Goal: Task Accomplishment & Management: Use online tool/utility

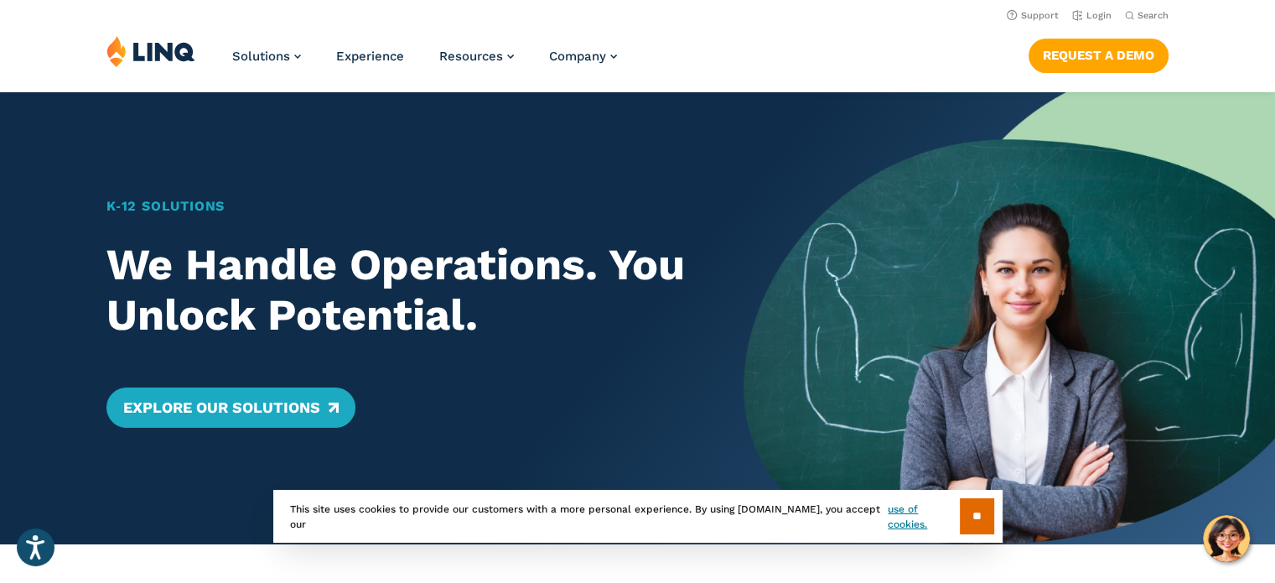
click at [156, 53] on img at bounding box center [150, 51] width 89 height 32
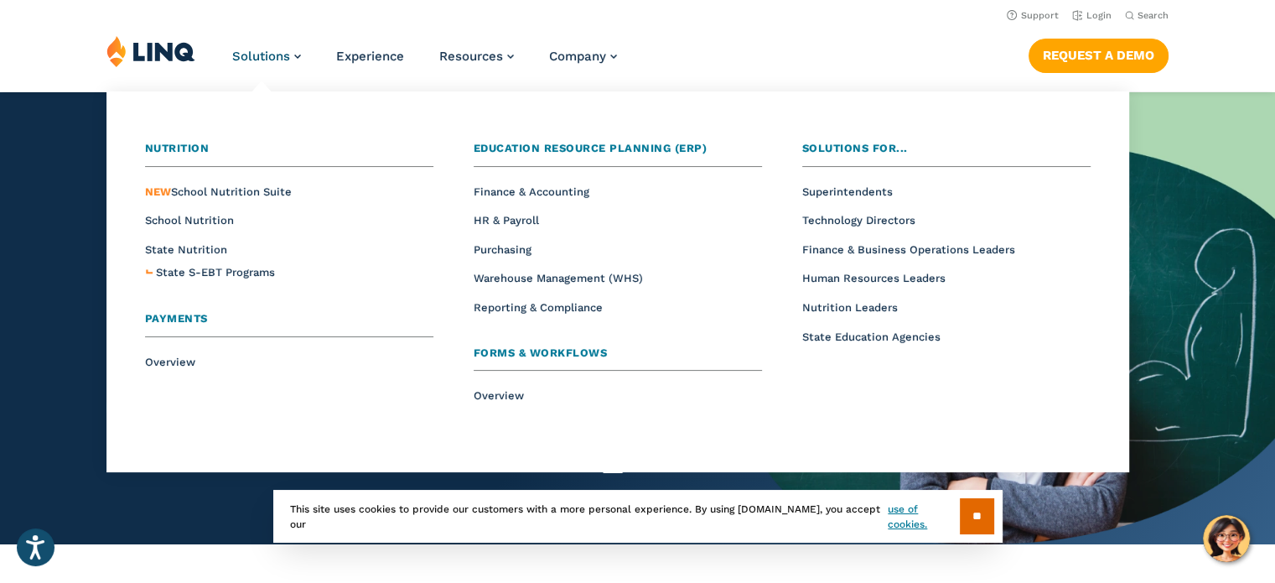
click at [190, 141] on link "Nutrition" at bounding box center [289, 153] width 288 height 27
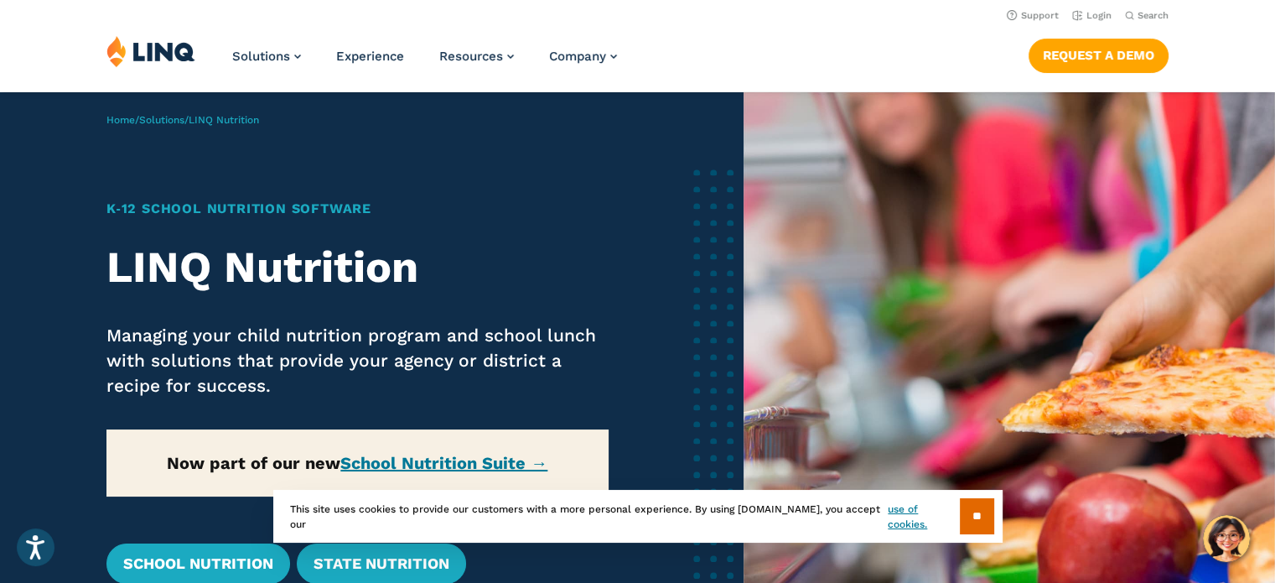
click at [164, 51] on img at bounding box center [150, 51] width 89 height 32
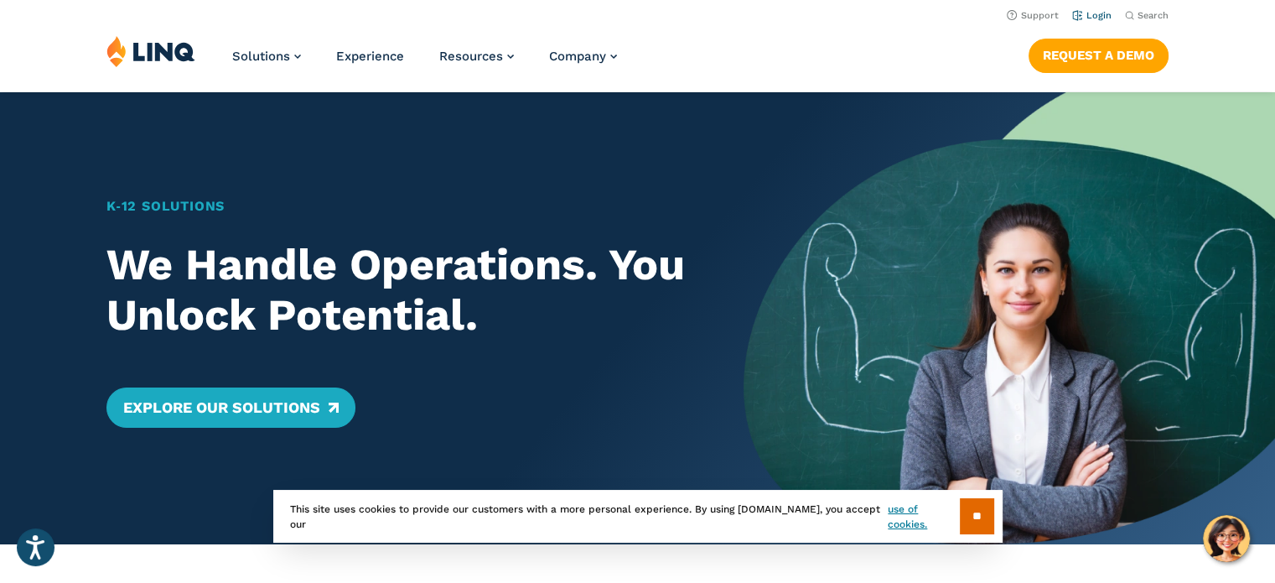
click at [1097, 21] on link "Login" at bounding box center [1091, 15] width 39 height 11
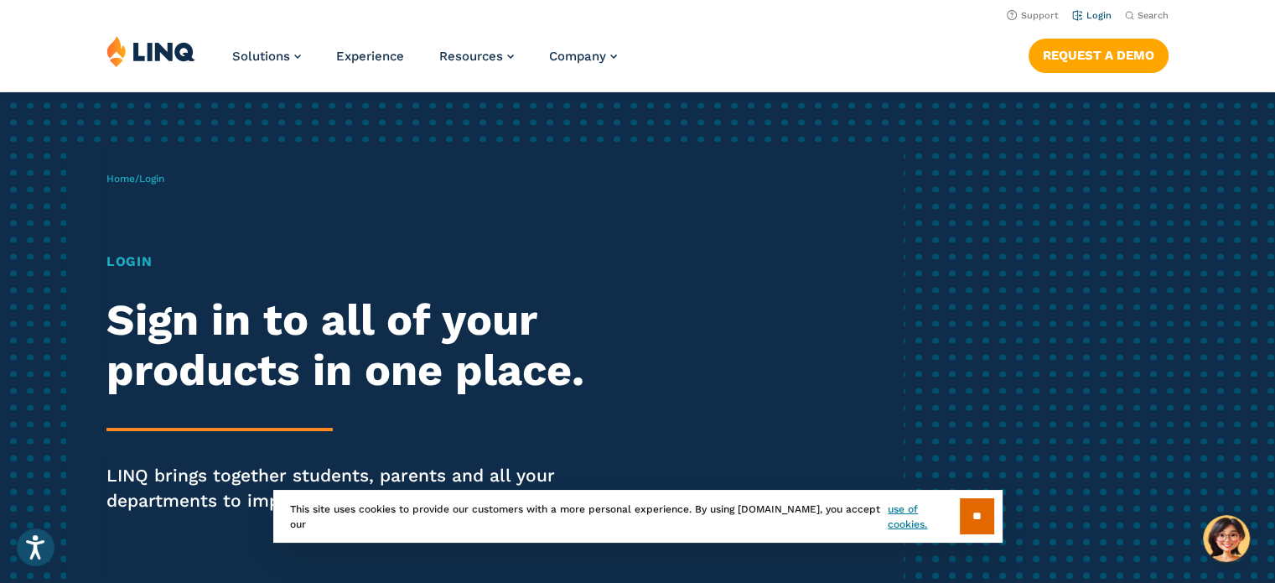
click at [1091, 16] on link "Login" at bounding box center [1091, 15] width 39 height 11
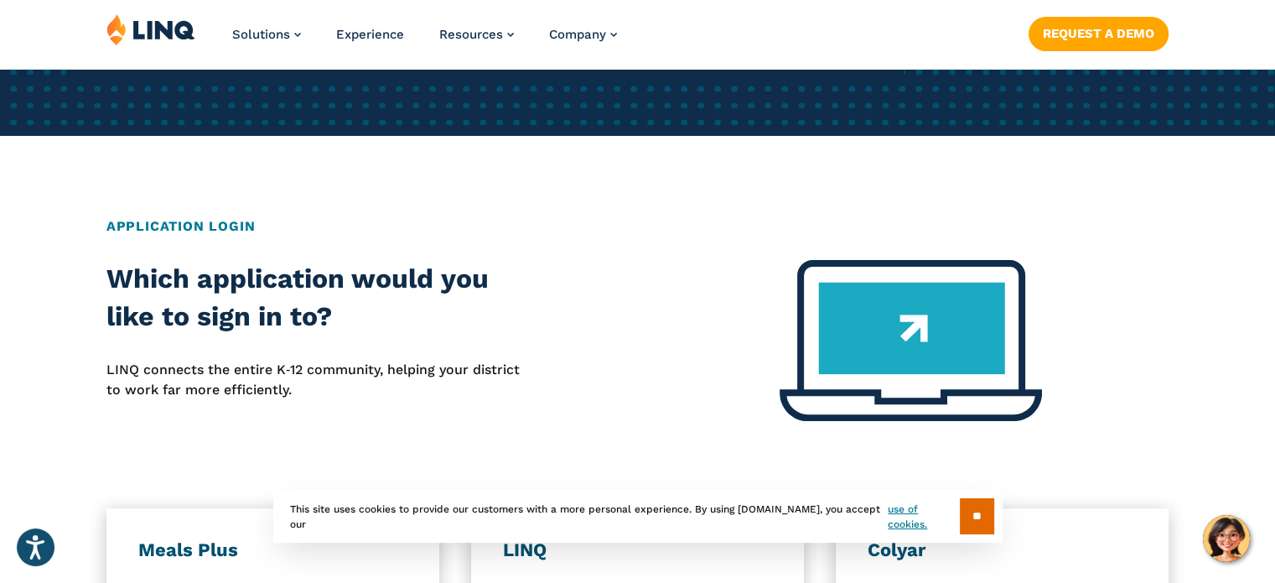
scroll to position [168, 0]
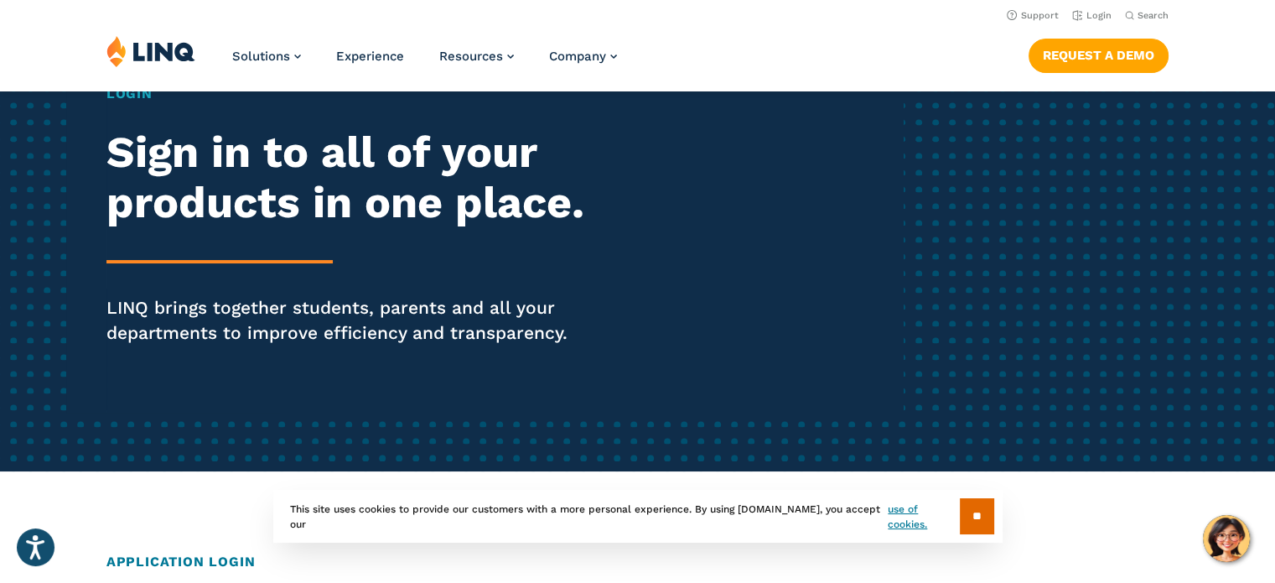
click at [428, 216] on h2 "Sign in to all of your products in one place." at bounding box center [351, 177] width 491 height 101
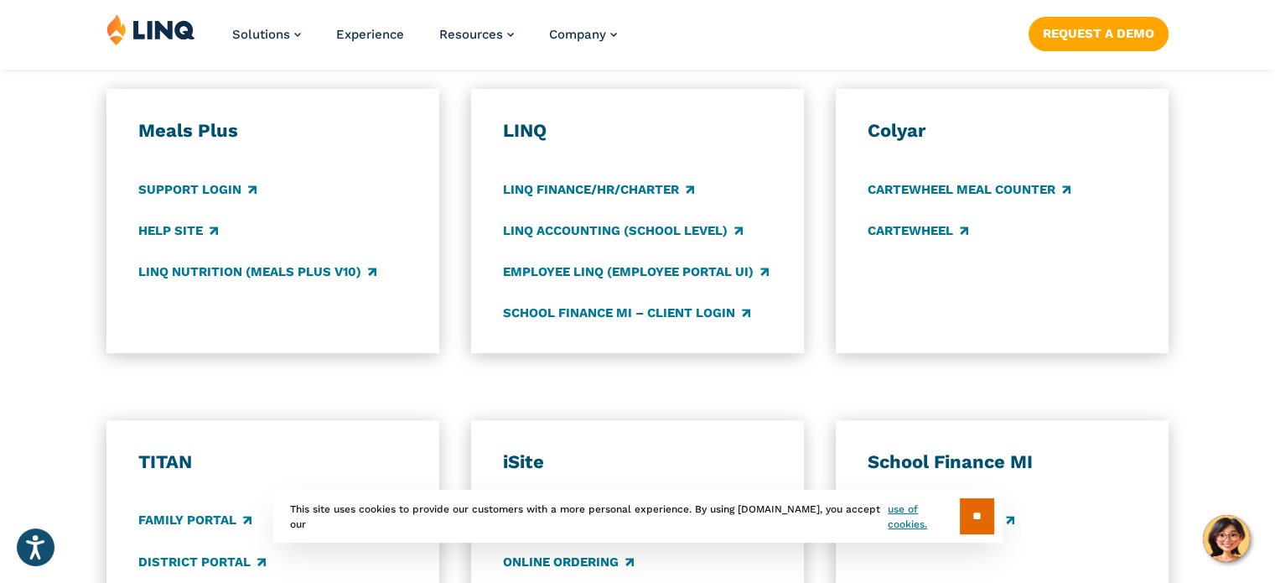
scroll to position [838, 0]
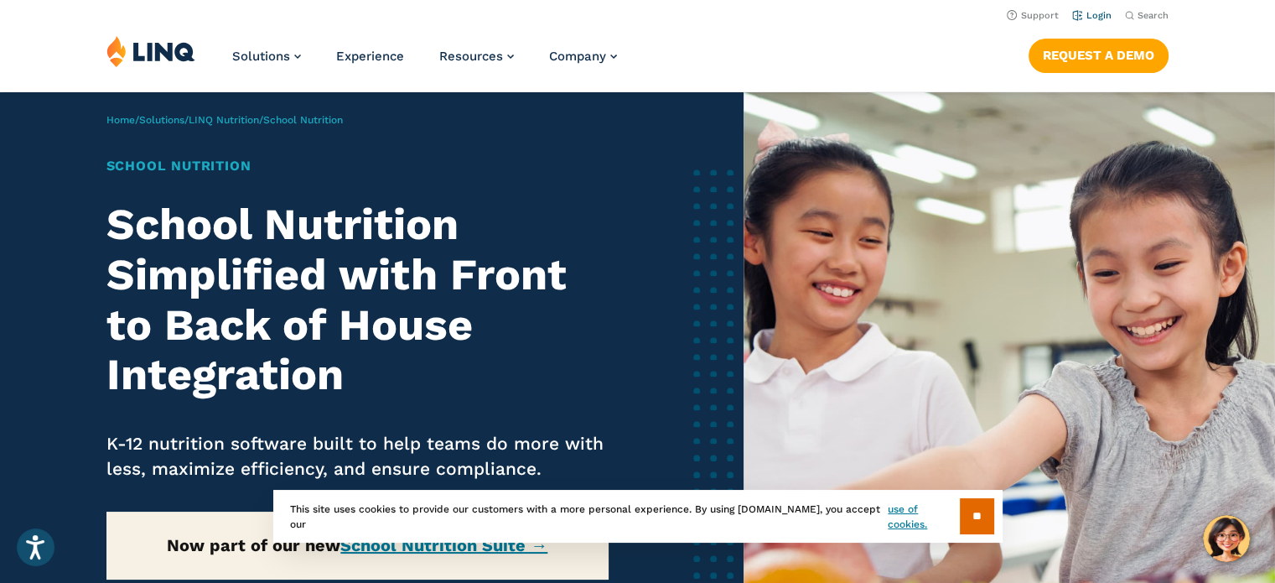
click at [1102, 13] on link "Login" at bounding box center [1091, 15] width 39 height 11
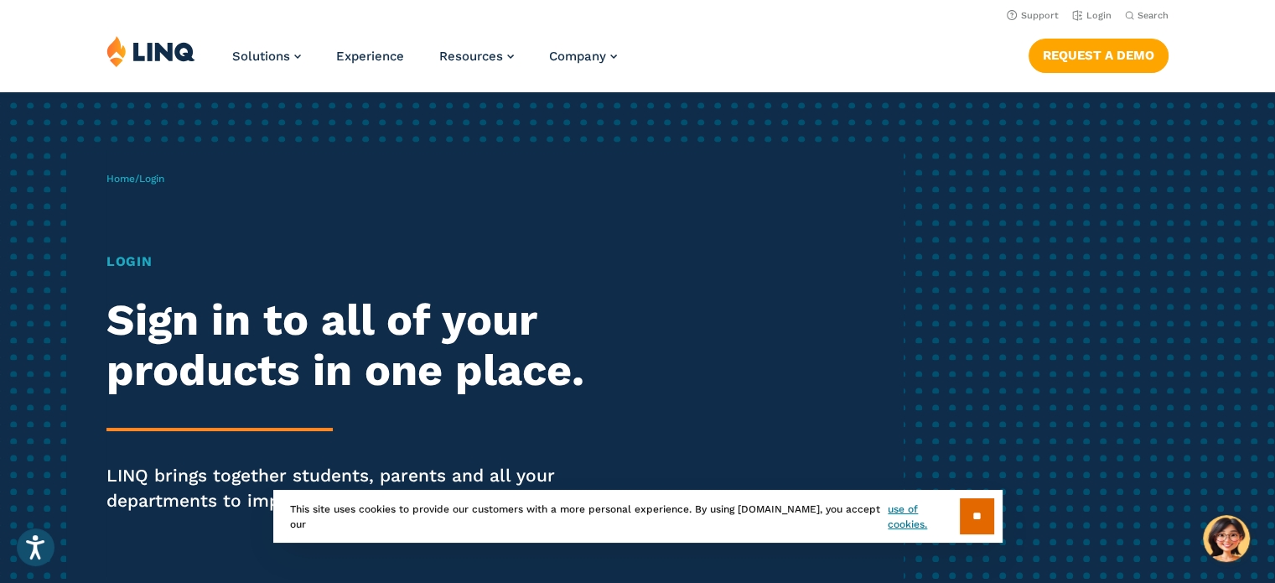
click at [950, 510] on div "** This site uses cookies to provide our customers with a more personal experie…" at bounding box center [637, 516] width 729 height 53
click at [960, 510] on input "**" at bounding box center [977, 516] width 34 height 36
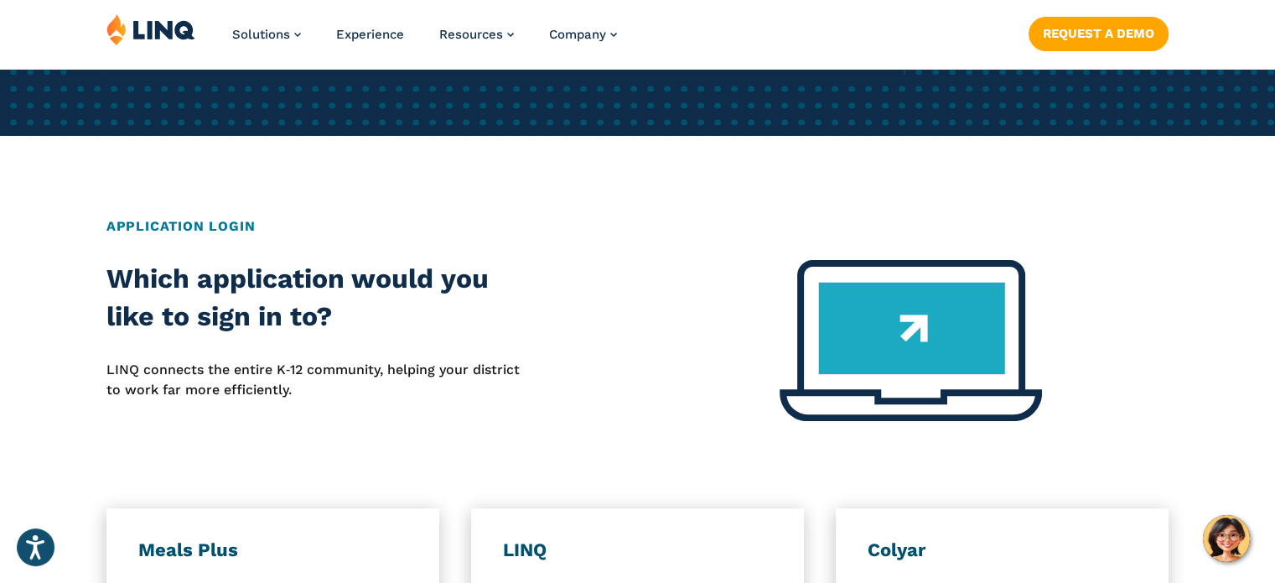
scroll to position [671, 0]
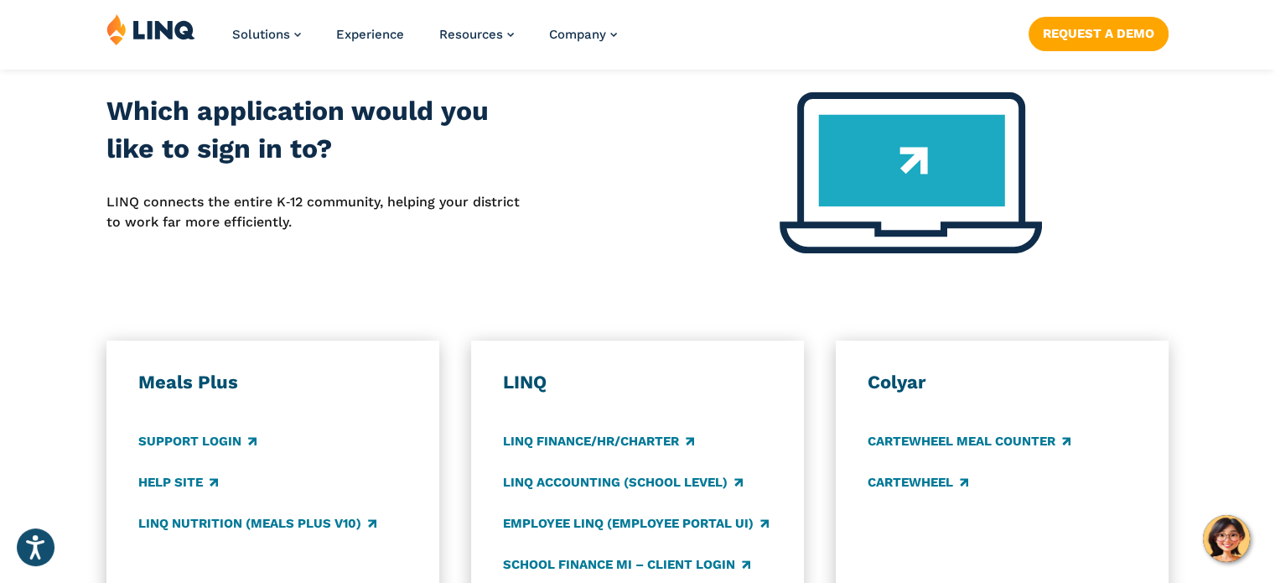
click at [180, 514] on div "LINQ Nutrition (Meals Plus v10)" at bounding box center [272, 523] width 269 height 18
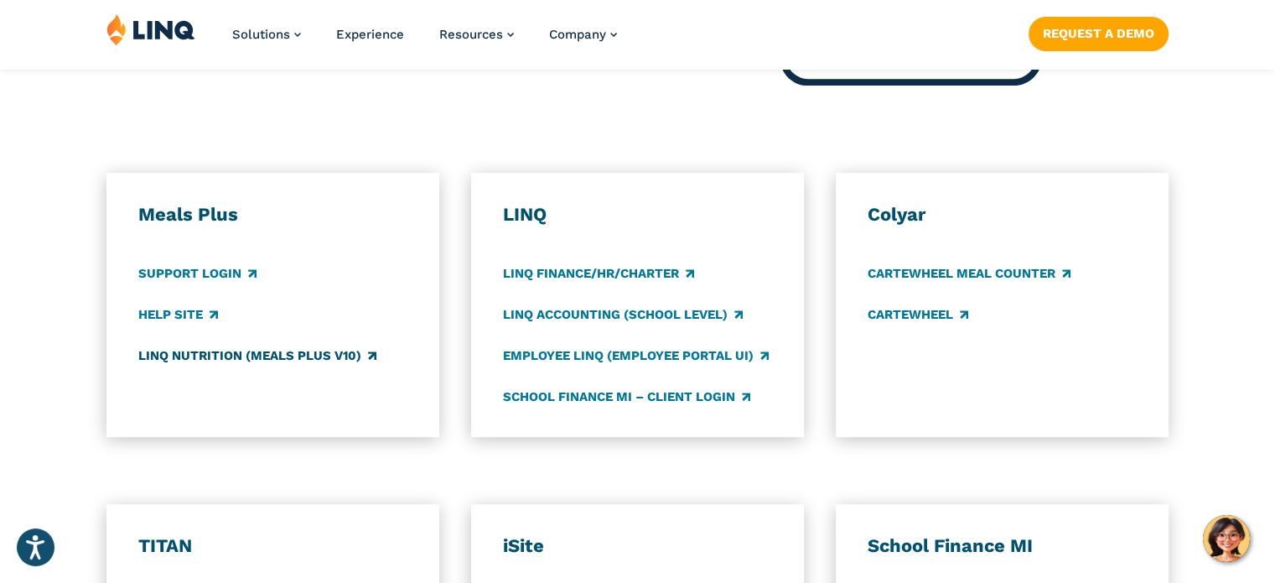
click at [254, 357] on link "LINQ Nutrition (Meals Plus v10)" at bounding box center [257, 355] width 238 height 18
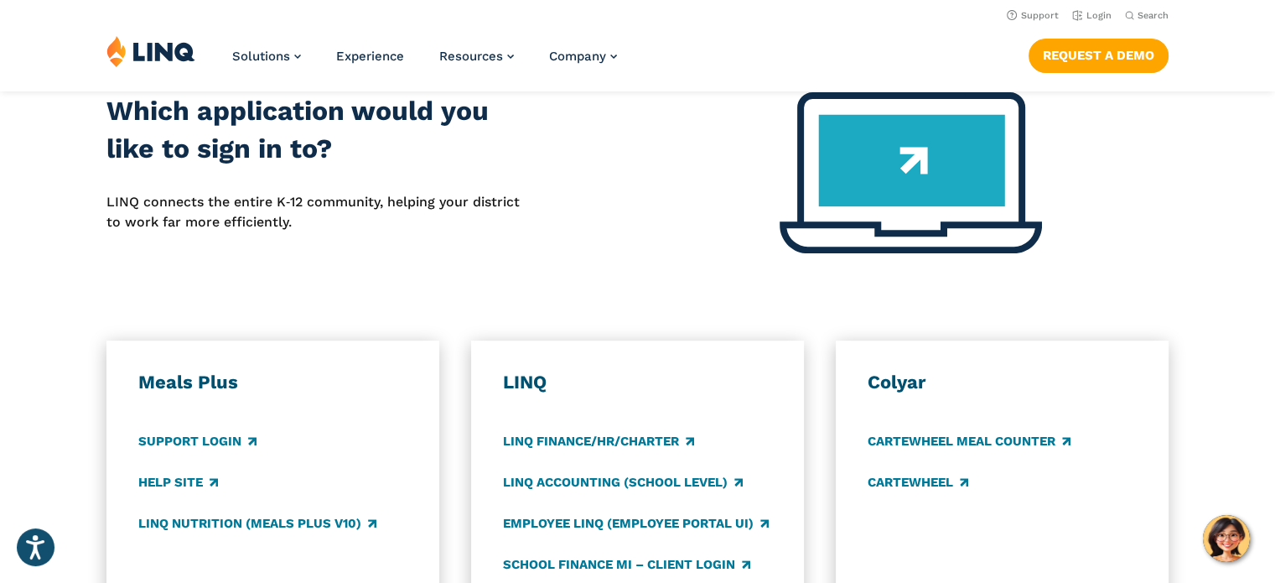
scroll to position [419, 0]
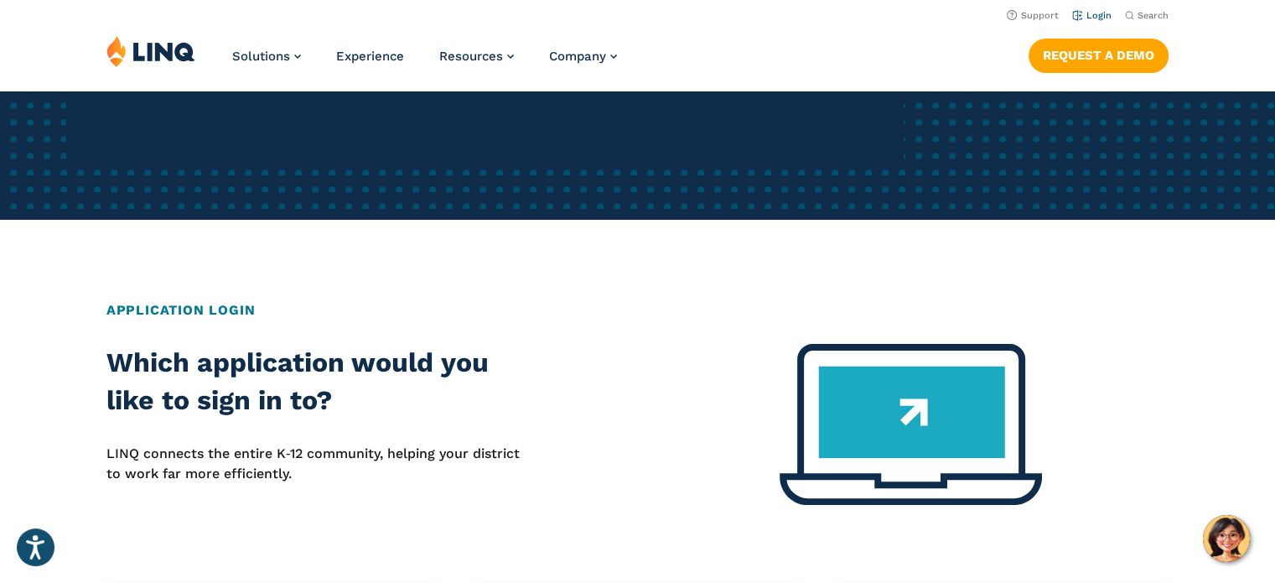
click at [1092, 17] on link "Login" at bounding box center [1091, 15] width 39 height 11
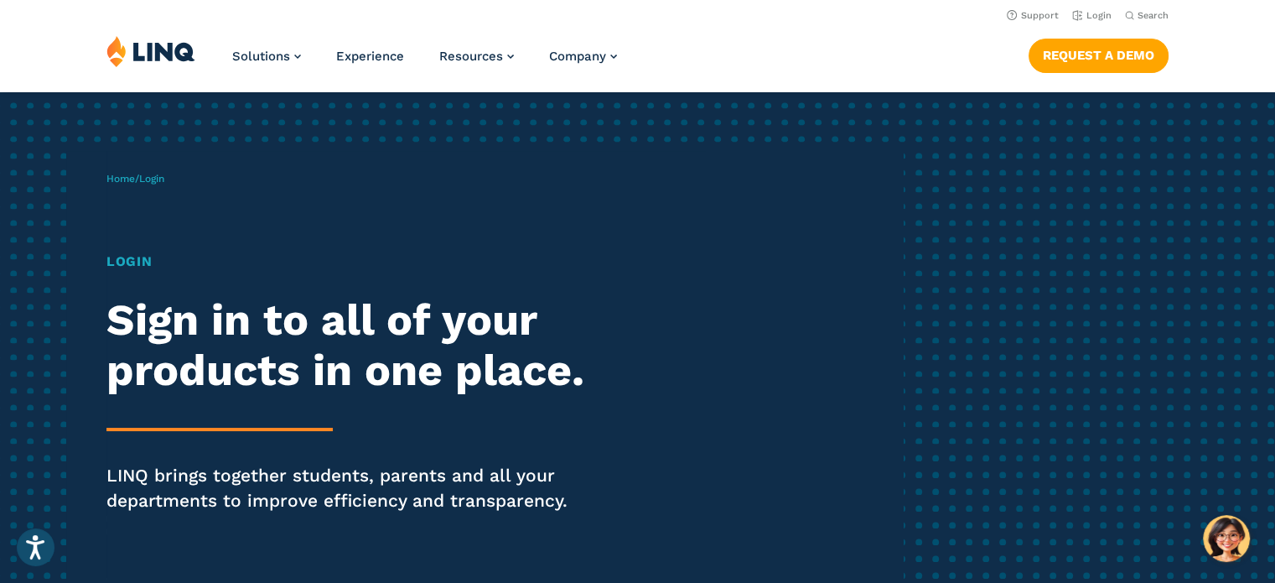
click at [124, 263] on h1 "Login" at bounding box center [351, 262] width 491 height 20
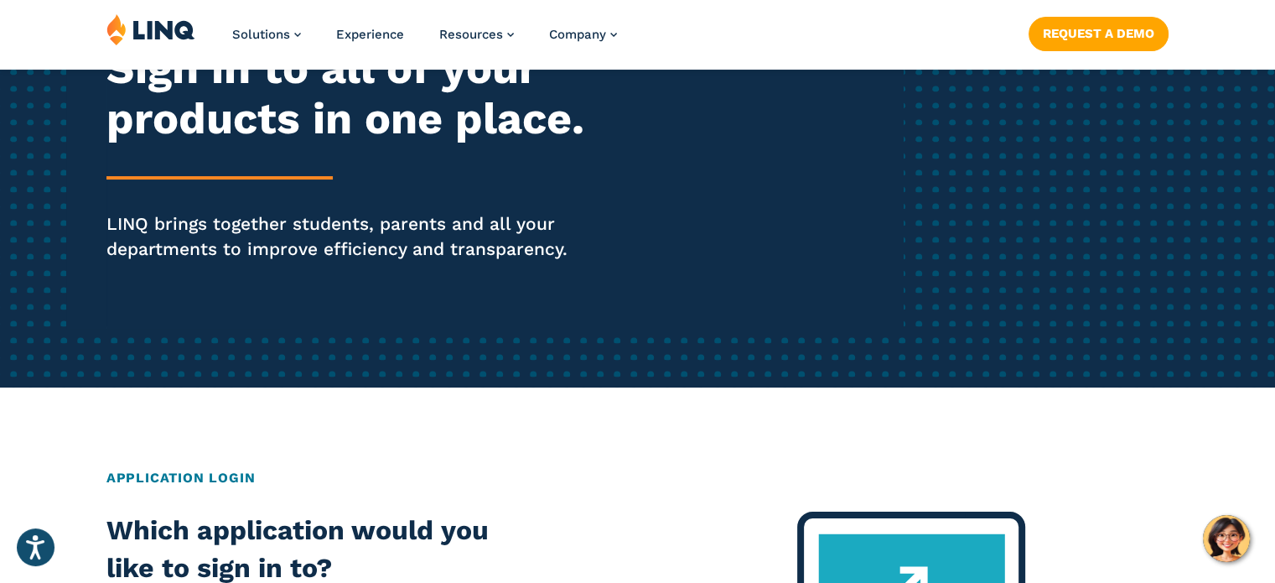
click at [217, 214] on p "LINQ brings together students, parents and all your departments to improve effi…" at bounding box center [351, 236] width 491 height 50
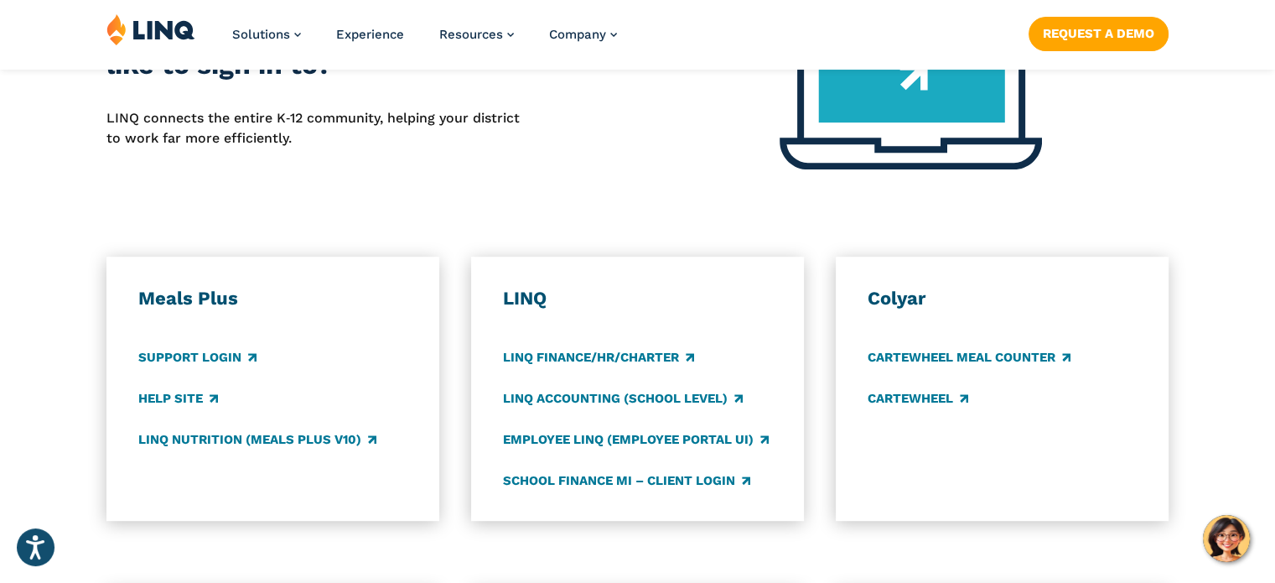
scroll to position [838, 0]
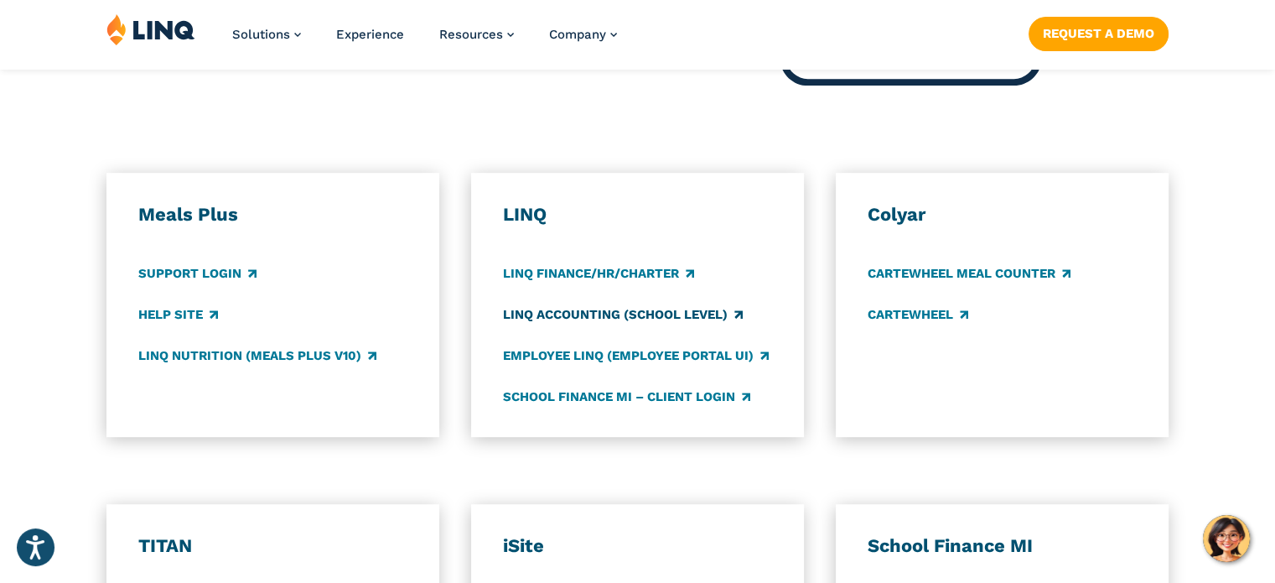
click at [562, 320] on link "LINQ Accounting (school level)" at bounding box center [623, 314] width 240 height 18
